Goal: Task Accomplishment & Management: Manage account settings

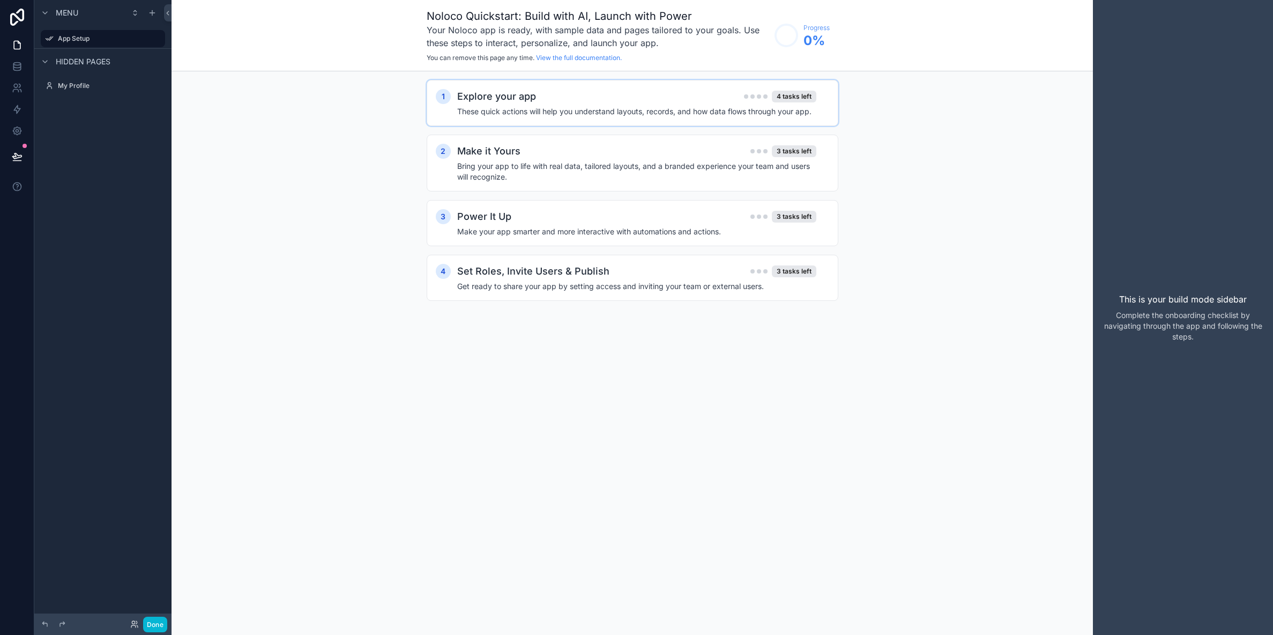
click at [612, 103] on div "Explore your app 4 tasks left" at bounding box center [636, 96] width 359 height 15
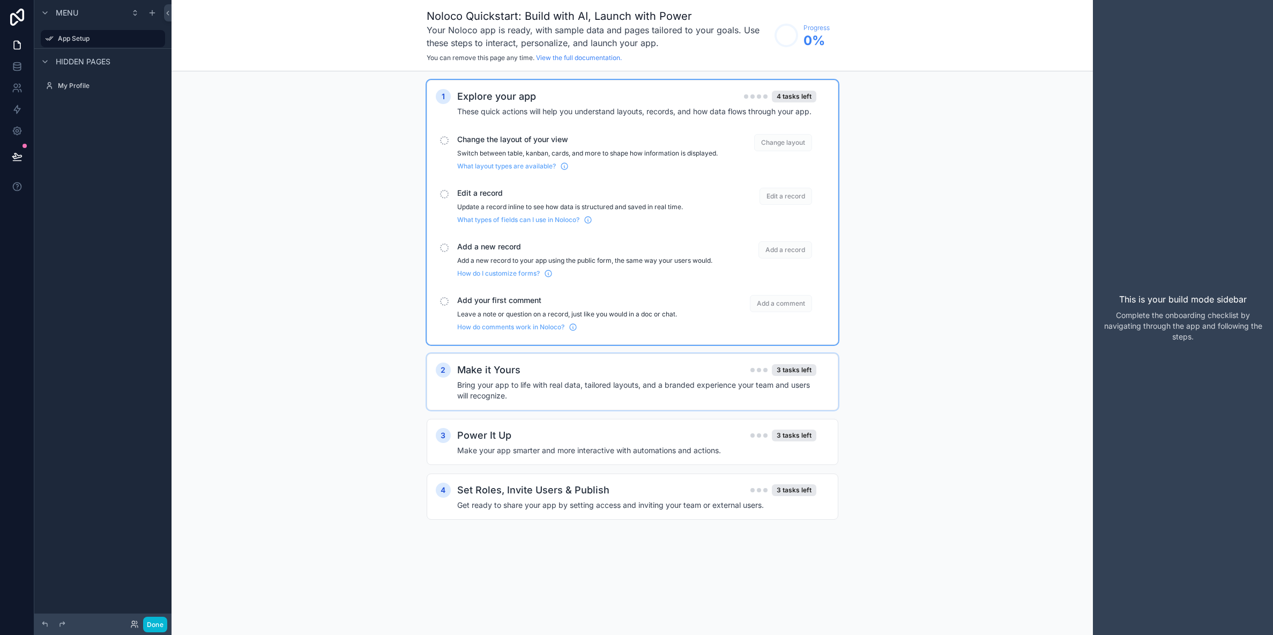
drag, startPoint x: 463, startPoint y: 140, endPoint x: 504, endPoint y: 154, distance: 43.7
click at [466, 140] on span "Change the layout of your view" at bounding box center [587, 139] width 260 height 11
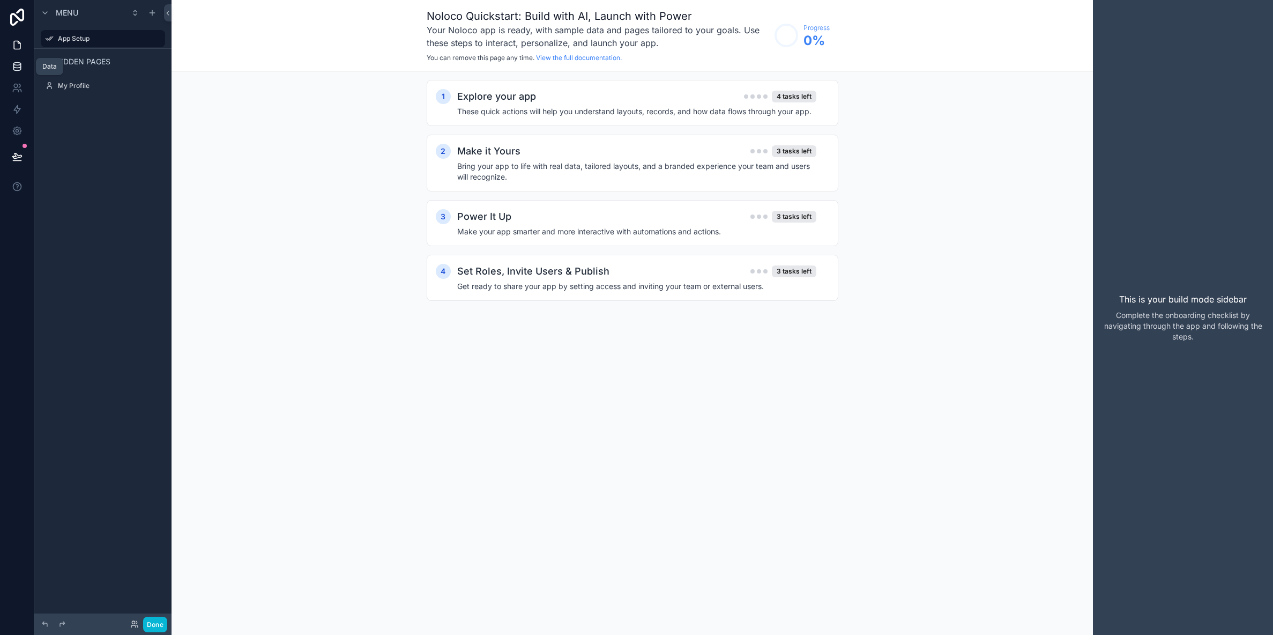
click at [20, 67] on icon at bounding box center [16, 68] width 7 height 4
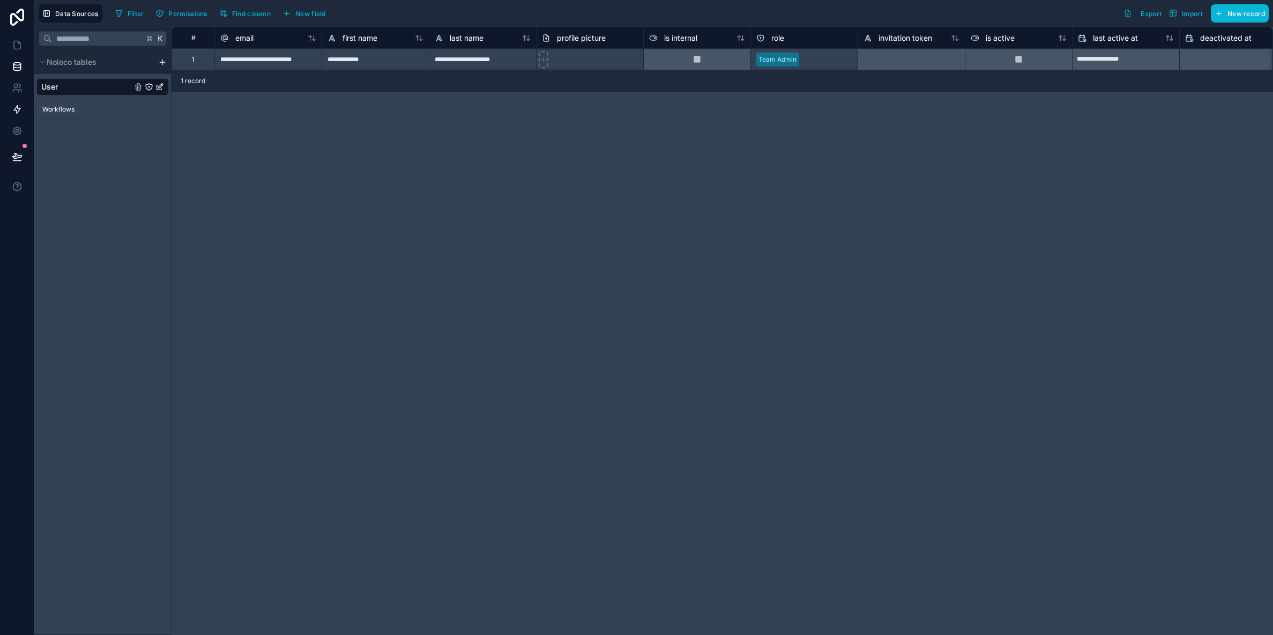
click at [17, 112] on icon at bounding box center [17, 110] width 6 height 8
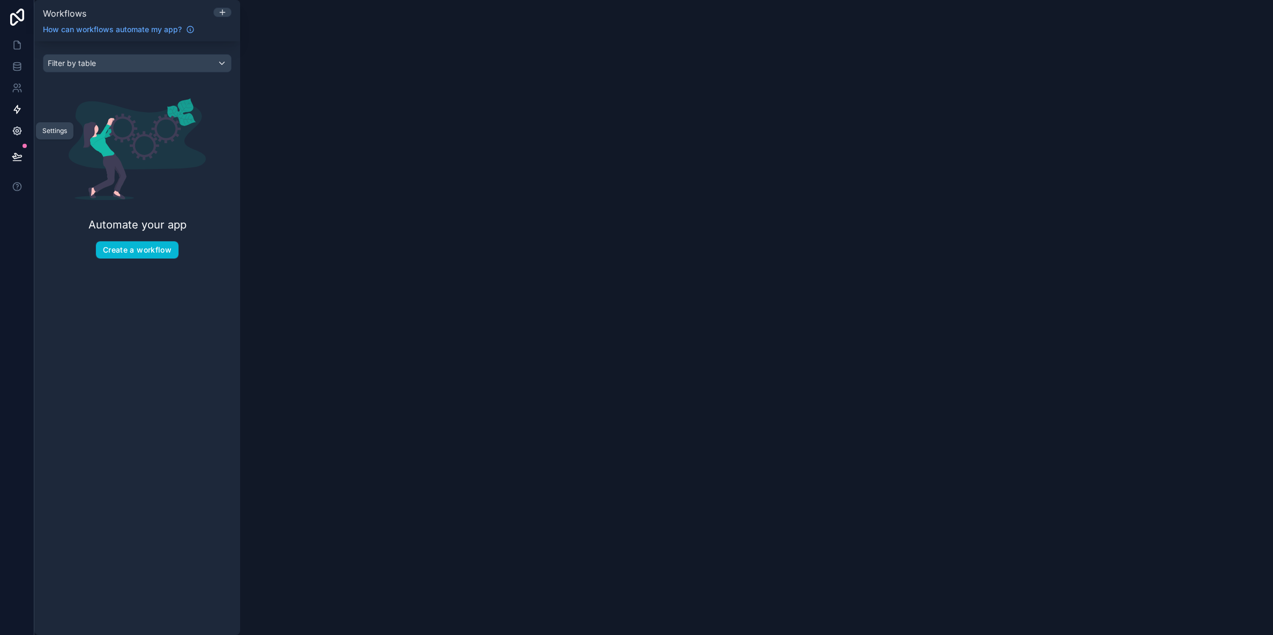
click at [19, 131] on icon at bounding box center [17, 130] width 11 height 11
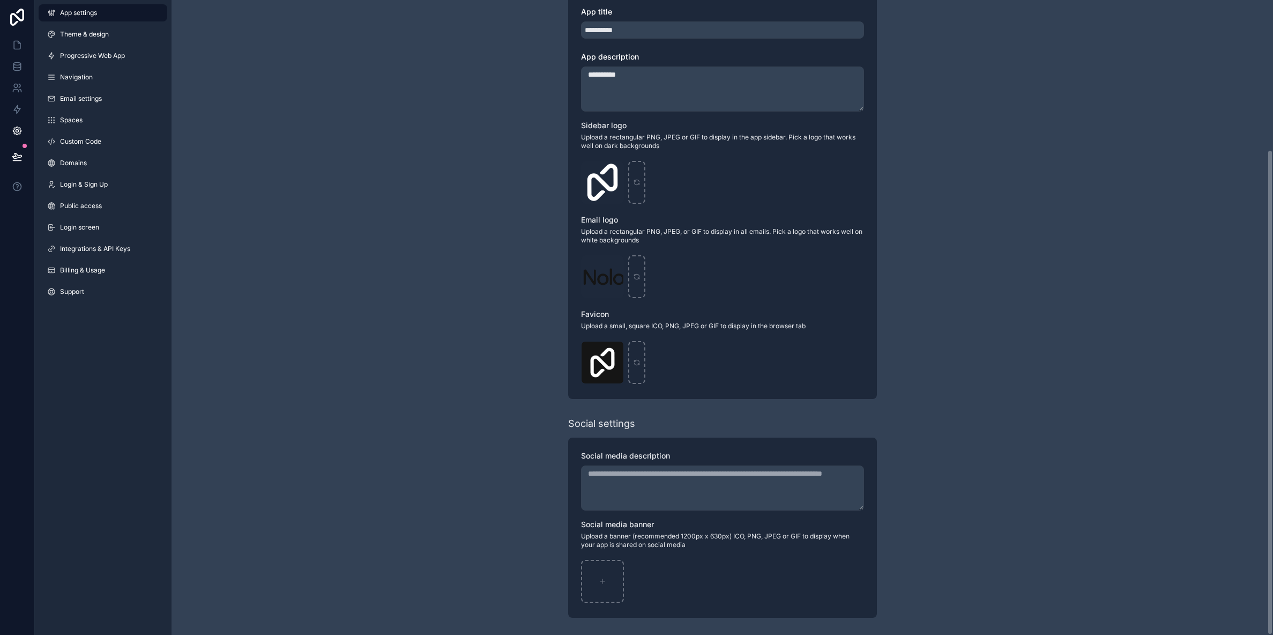
scroll to position [192, 0]
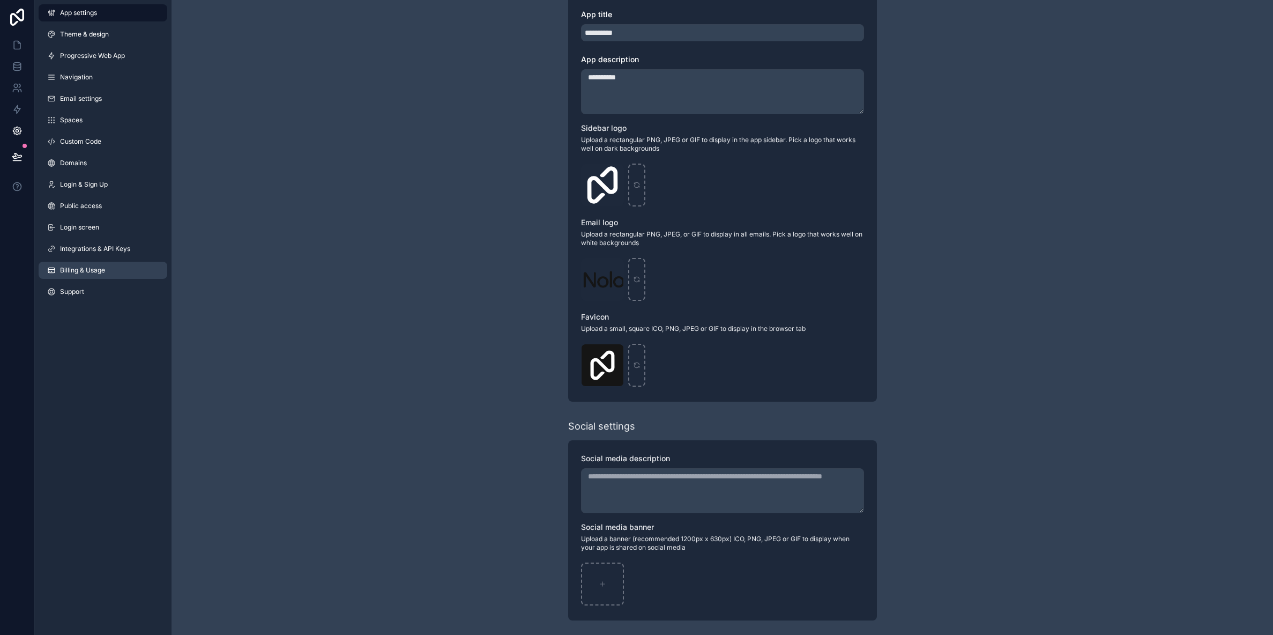
click at [83, 271] on span "Billing & Usage" at bounding box center [82, 270] width 45 height 9
